Goal: Task Accomplishment & Management: Manage account settings

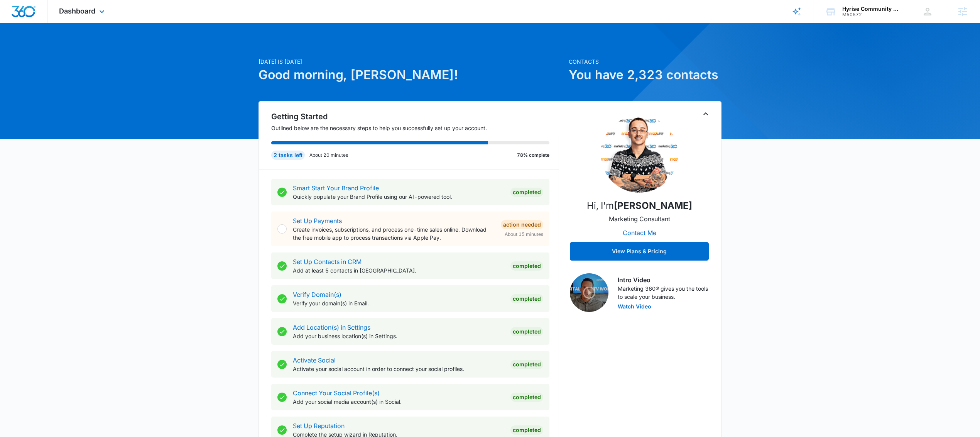
click at [100, 16] on div "Dashboard Apps Reputation Websites Forms CRM Email Social Payments POS Content …" at bounding box center [82, 11] width 71 height 23
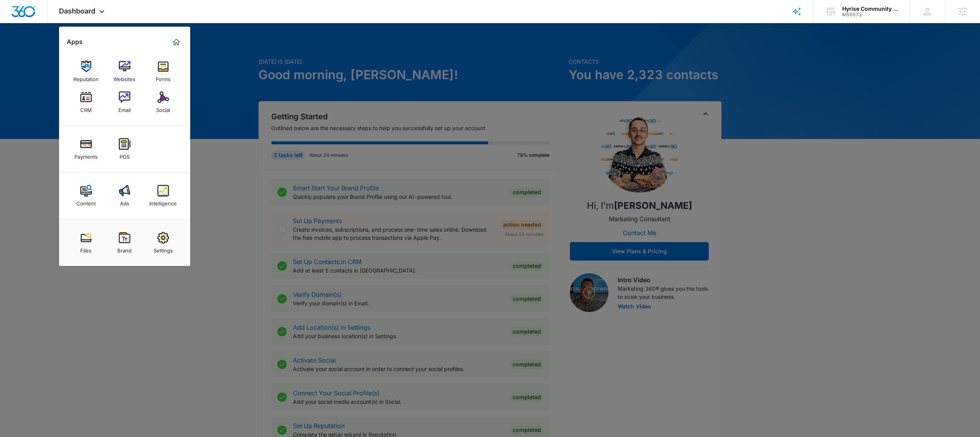
click at [158, 244] on div "Settings" at bounding box center [163, 249] width 19 height 10
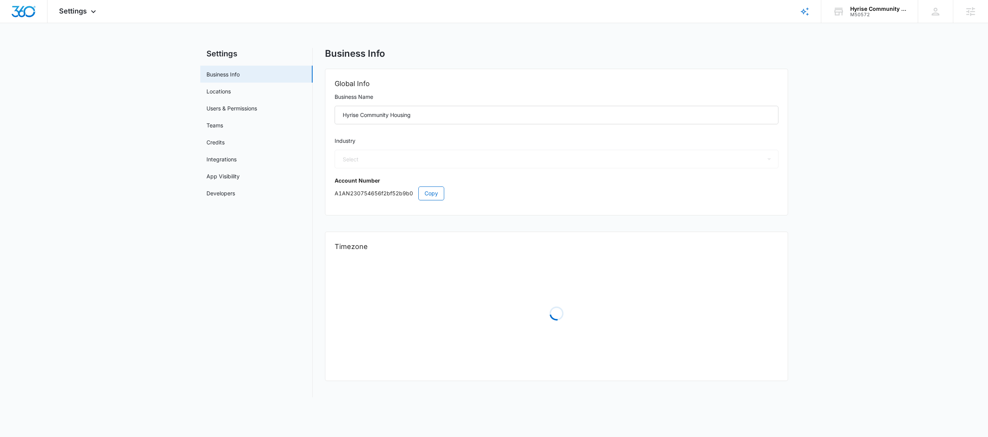
select select "35"
select select "US"
select select "America/New_York"
click at [237, 178] on link "App Visibility" at bounding box center [223, 176] width 33 height 8
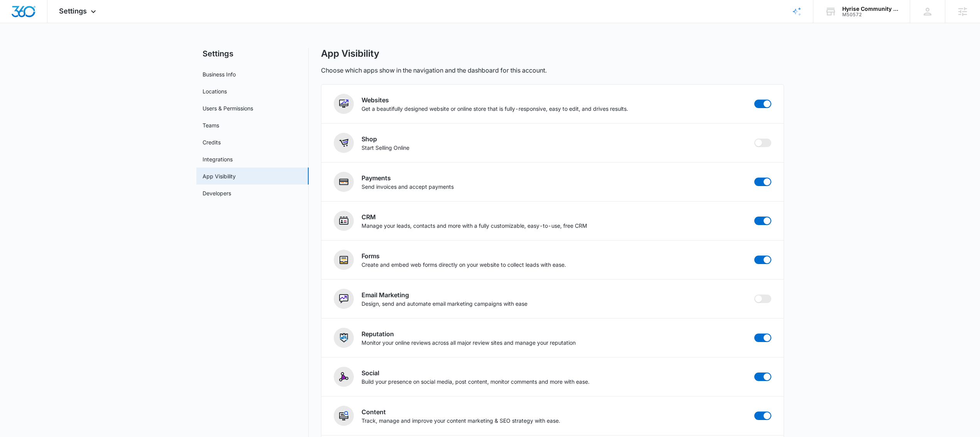
click at [908, 157] on main "Settings Business Info Locations Users & Permissions Teams Credits Integrations…" at bounding box center [490, 285] width 980 height 475
